Goal: Task Accomplishment & Management: Use online tool/utility

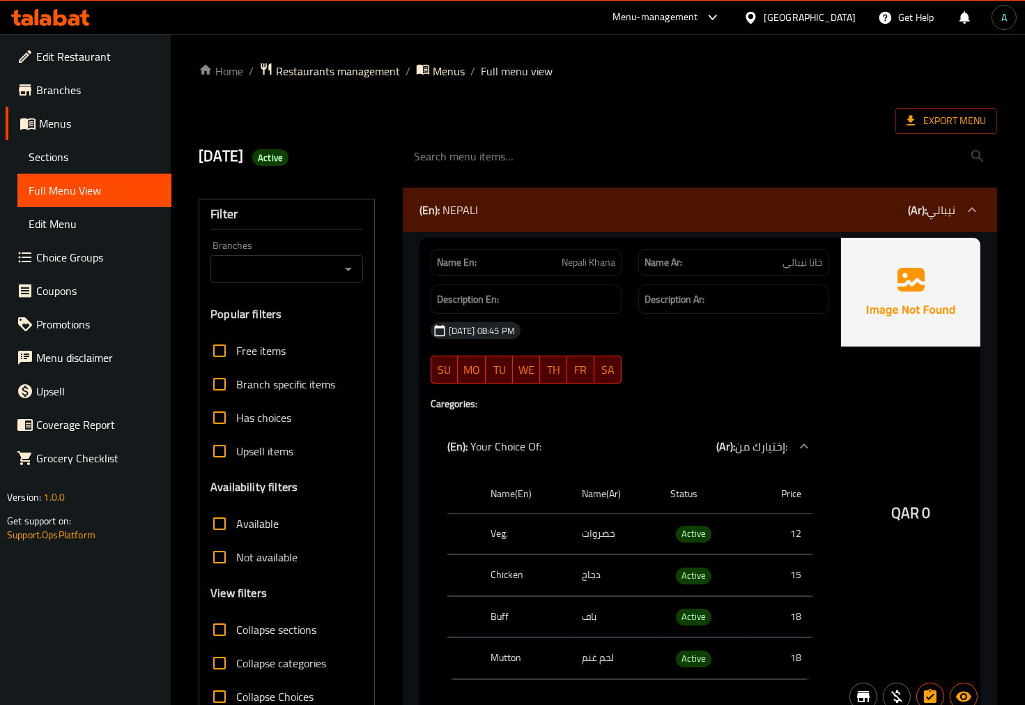
click at [66, 12] on icon at bounding box center [50, 17] width 79 height 17
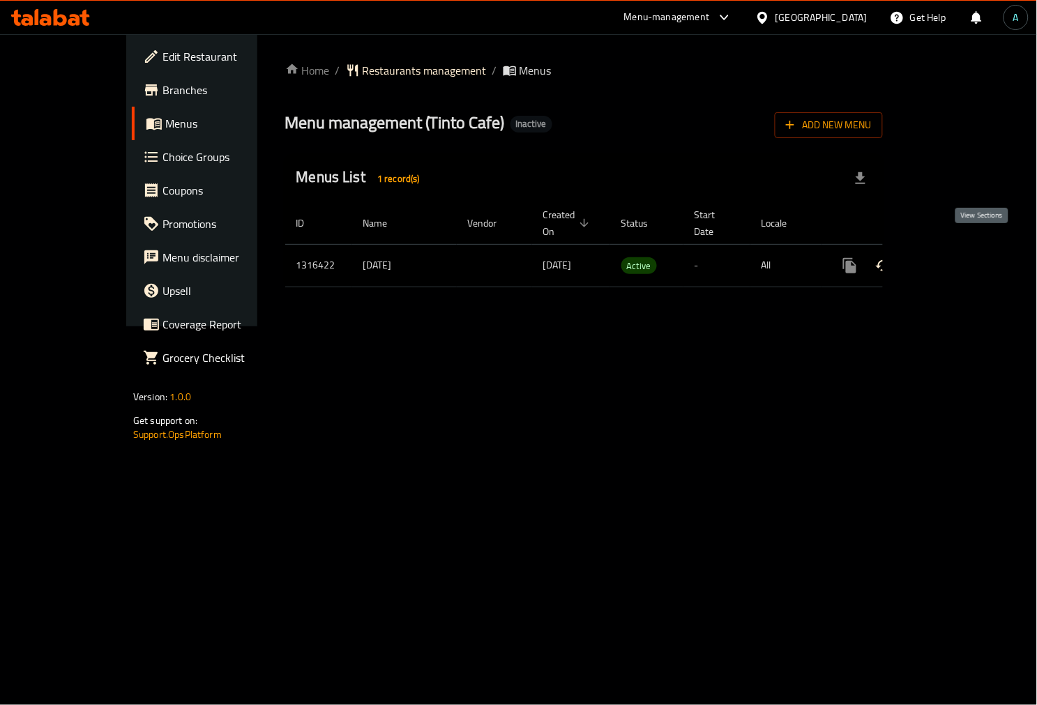
click at [958, 257] on icon "enhanced table" at bounding box center [950, 265] width 17 height 17
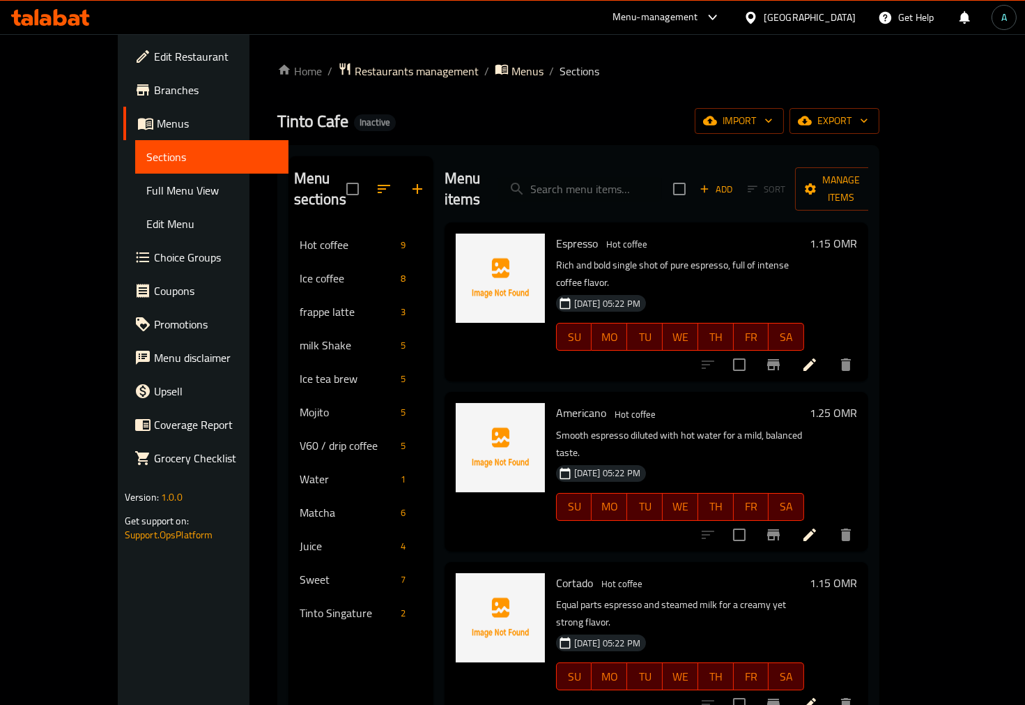
click at [146, 192] on span "Full Menu View" at bounding box center [212, 190] width 132 height 17
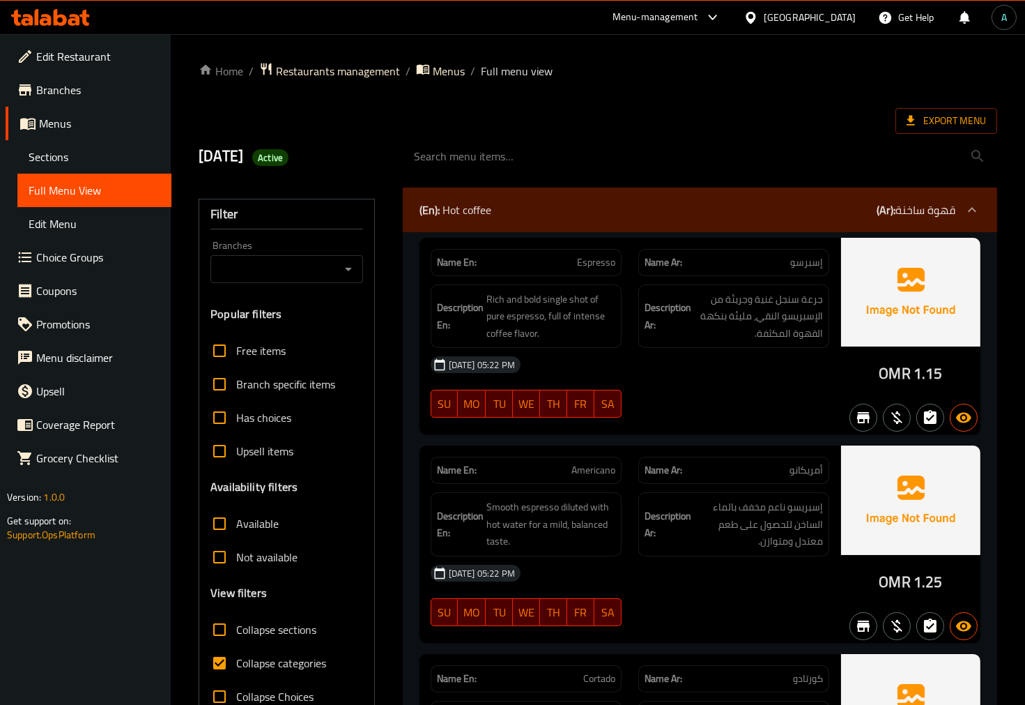
click at [245, 656] on span "Collapse categories" at bounding box center [281, 663] width 90 height 17
click at [236, 656] on input "Collapse categories" at bounding box center [219, 662] width 33 height 33
checkbox input "false"
click at [986, 130] on span "Export Menu" at bounding box center [947, 121] width 102 height 26
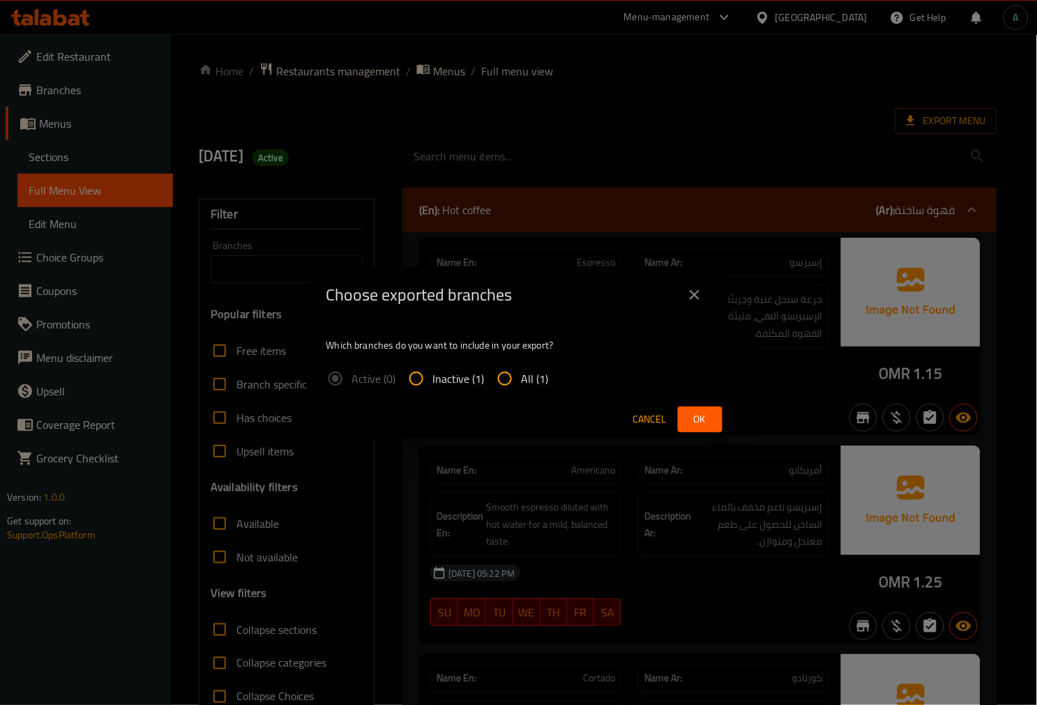
drag, startPoint x: 491, startPoint y: 367, endPoint x: 507, endPoint y: 368, distance: 16.1
click at [491, 367] on input "All (1)" at bounding box center [504, 378] width 33 height 33
radio input "true"
click at [700, 415] on span "Ok" at bounding box center [700, 419] width 22 height 17
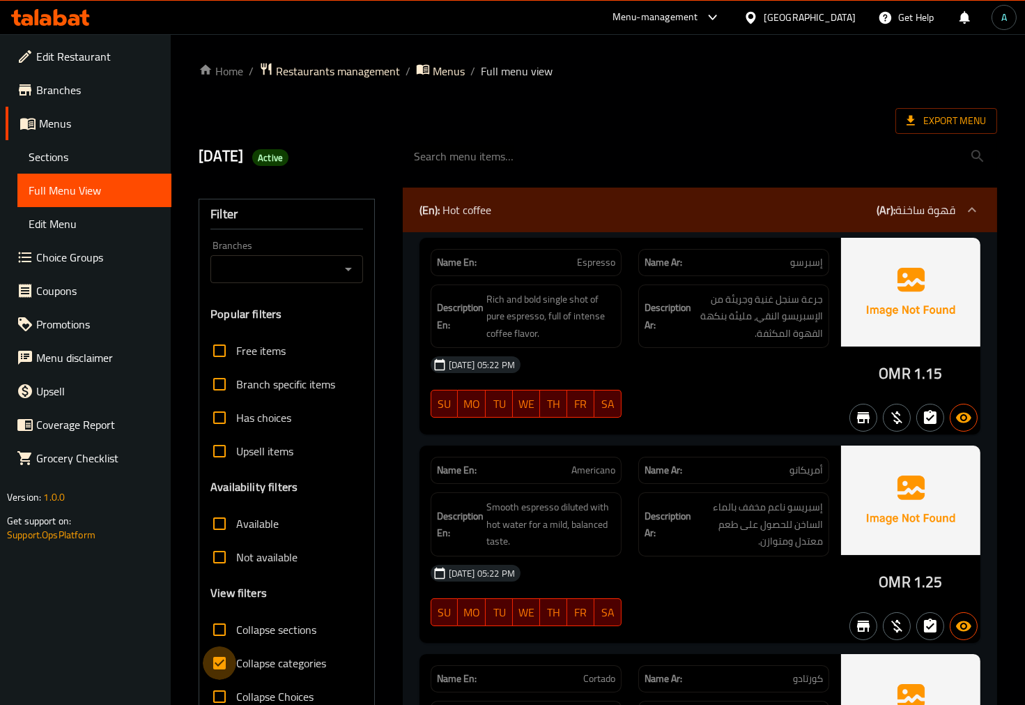
click at [229, 657] on input "Collapse categories" at bounding box center [219, 662] width 33 height 33
checkbox input "false"
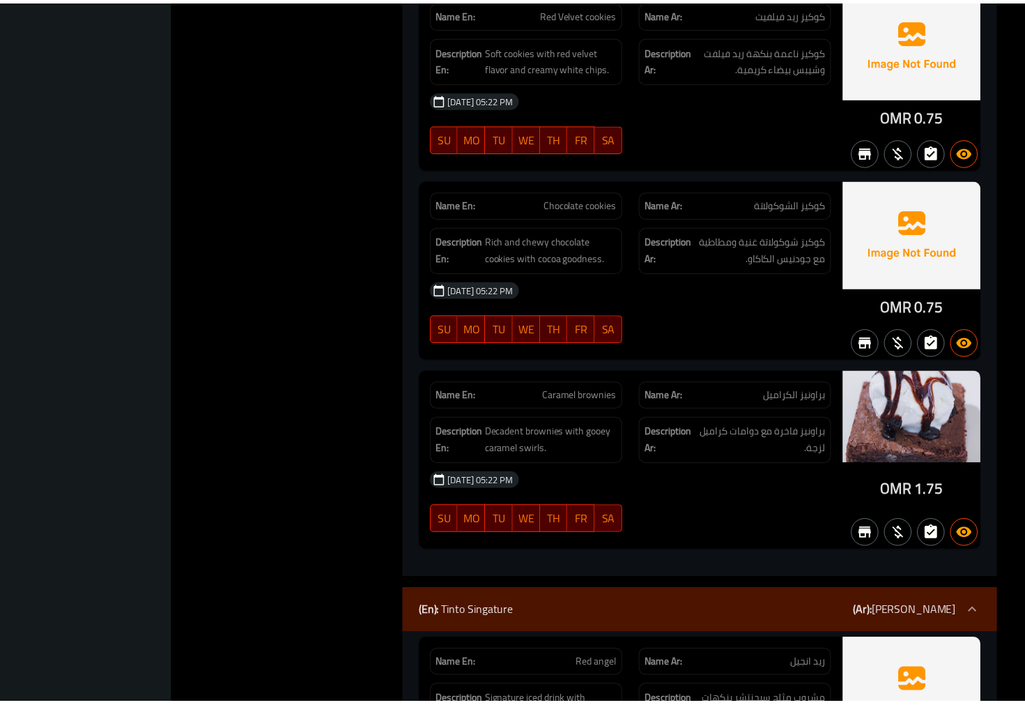
scroll to position [12130, 0]
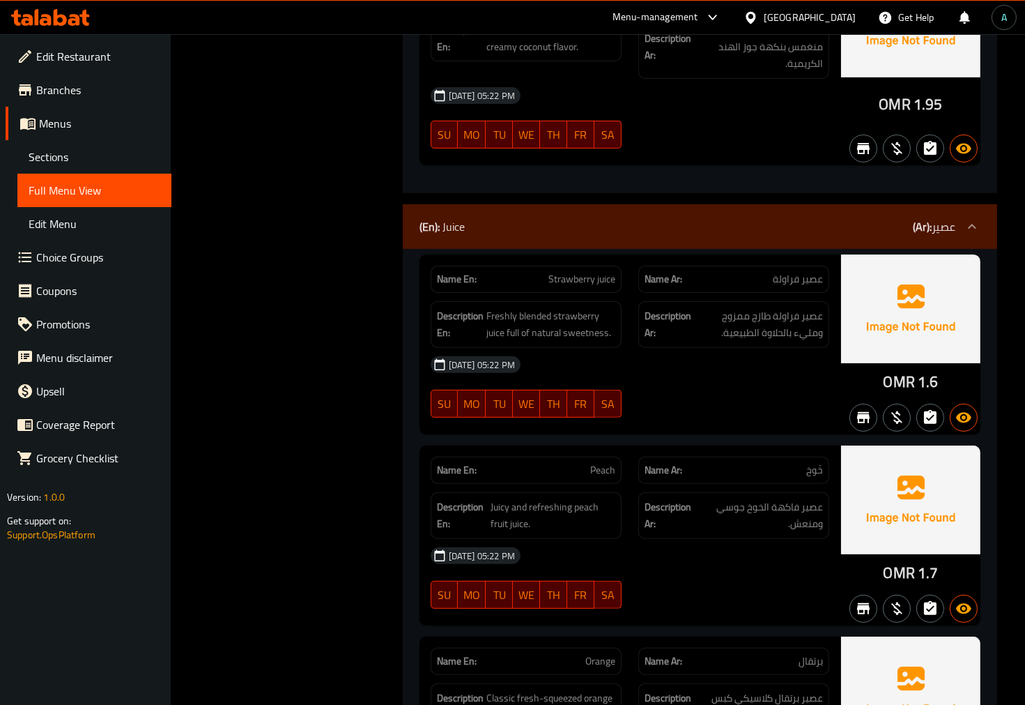
drag, startPoint x: 859, startPoint y: 159, endPoint x: 1023, endPoint y: 58, distance: 193.1
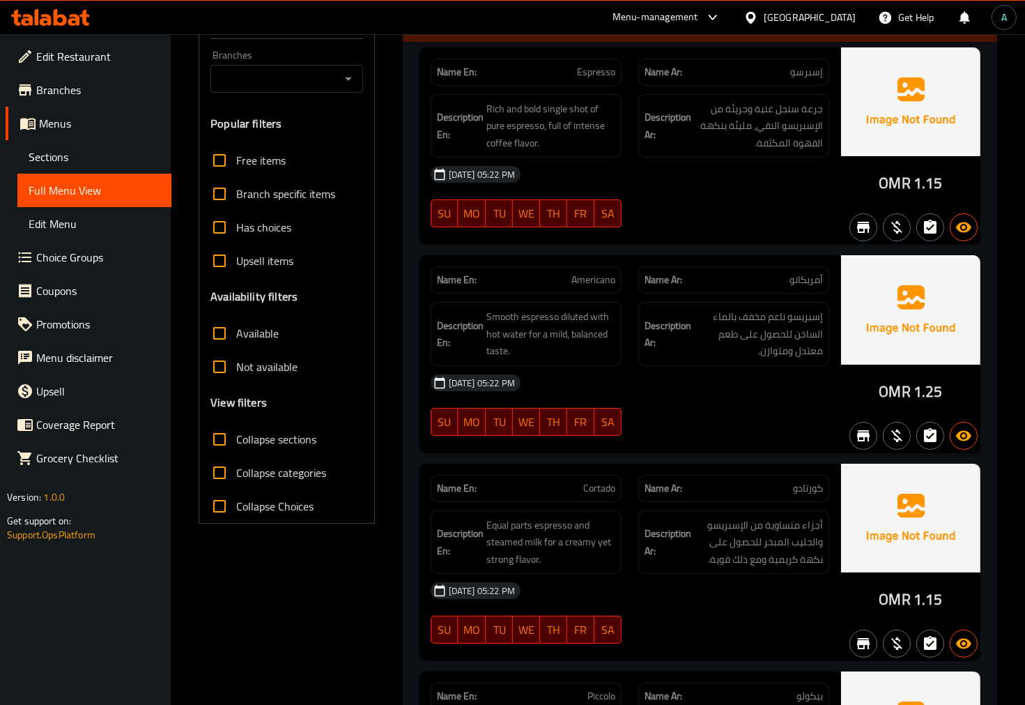
scroll to position [0, 0]
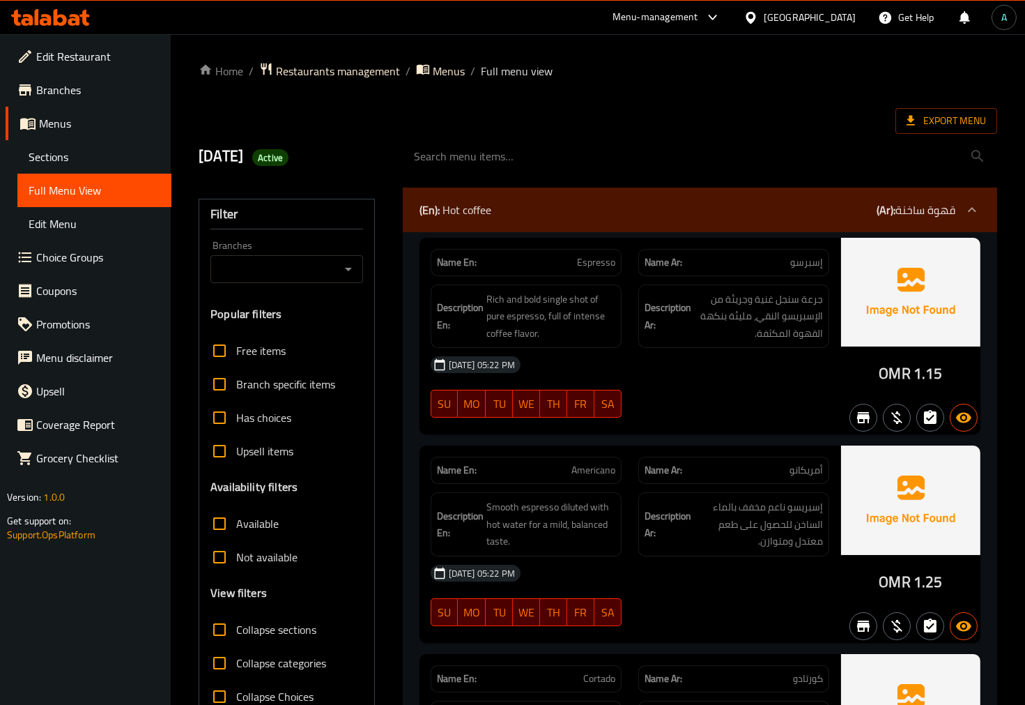
click at [922, 117] on span "Export Menu" at bounding box center [946, 120] width 79 height 17
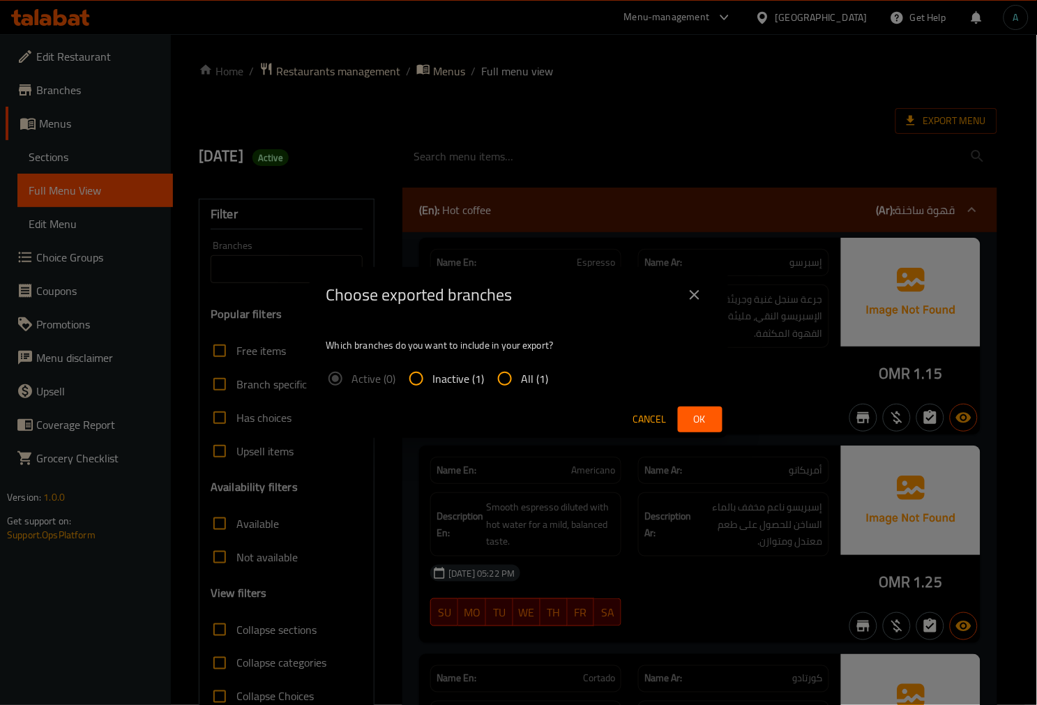
click at [540, 384] on span "All (1)" at bounding box center [534, 378] width 27 height 17
click at [521, 384] on input "All (1)" at bounding box center [504, 378] width 33 height 33
radio input "true"
click at [685, 413] on button "Ok" at bounding box center [700, 419] width 45 height 26
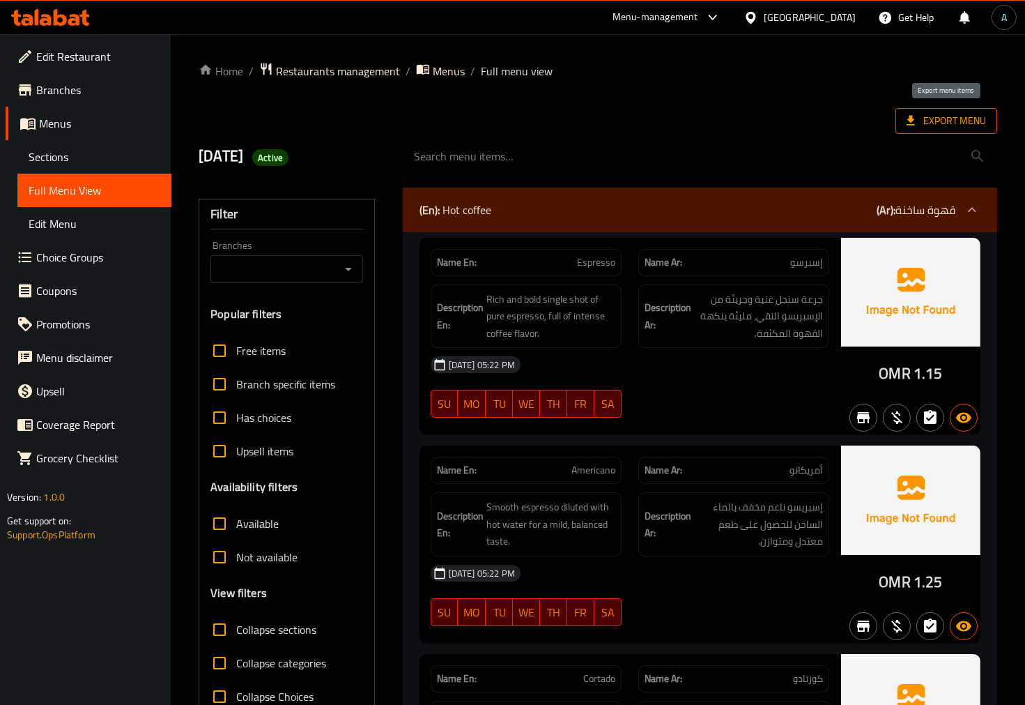
click at [920, 119] on span "Export Menu" at bounding box center [946, 120] width 79 height 17
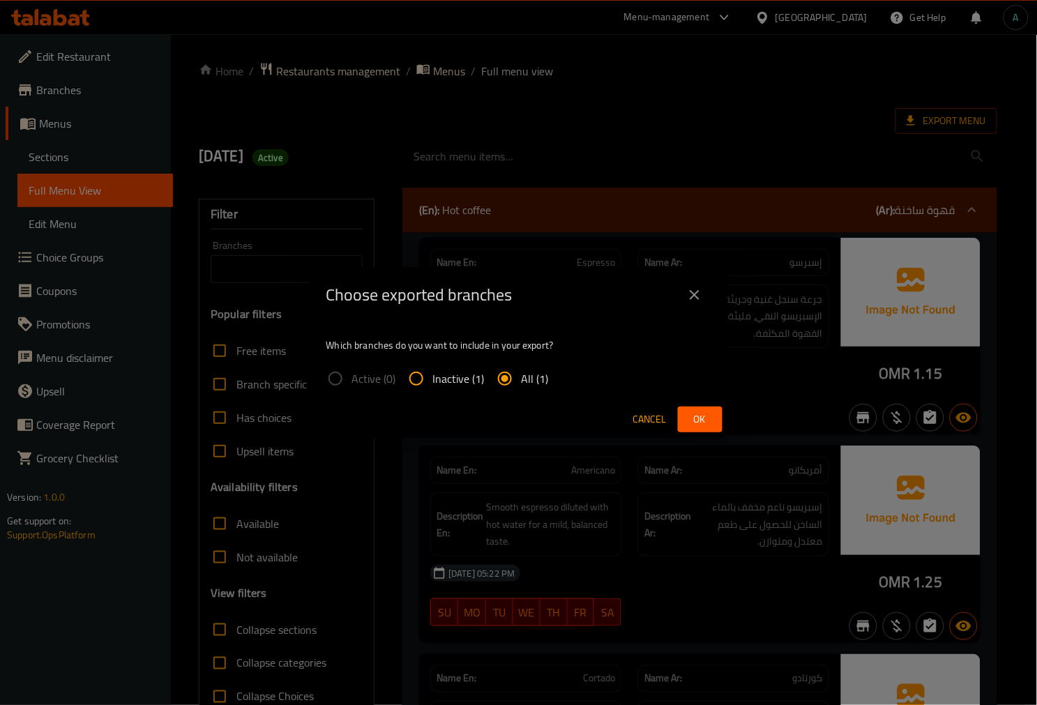
click at [691, 302] on icon "close" at bounding box center [694, 295] width 17 height 17
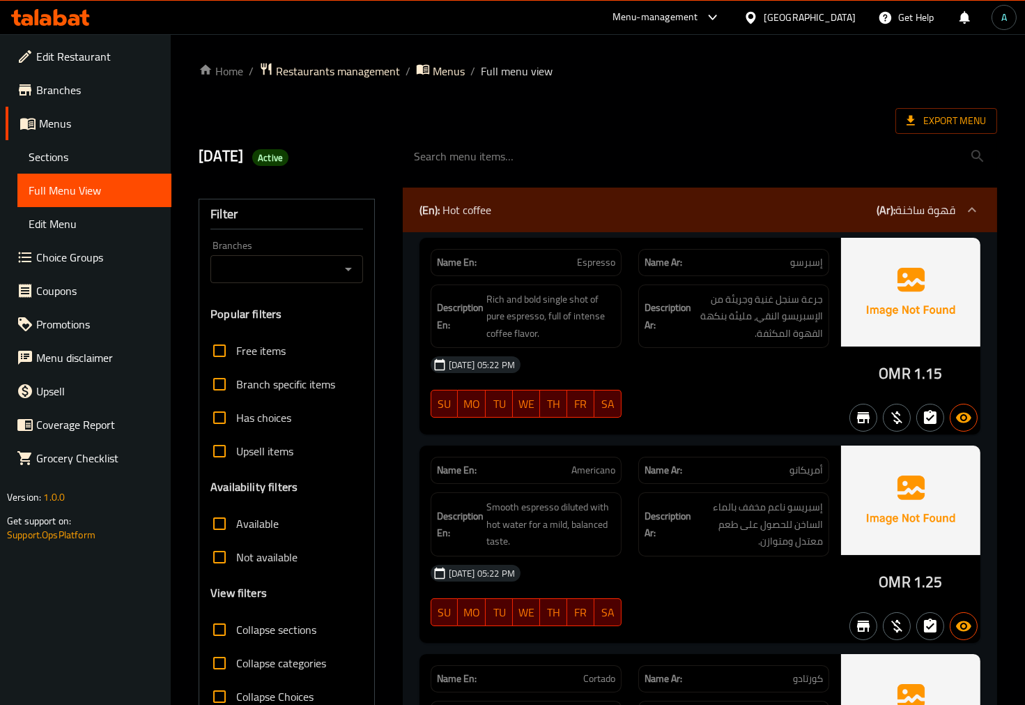
click at [629, 123] on div "Export Menu" at bounding box center [598, 121] width 799 height 26
